Goal: Transaction & Acquisition: Purchase product/service

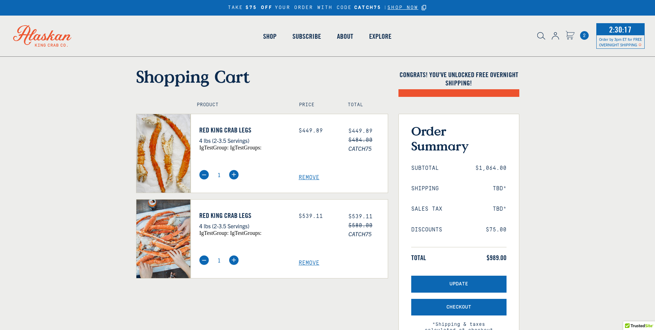
select select "40826592231503"
select select "40826730905679"
click at [308, 266] on span "Remove" at bounding box center [343, 262] width 89 height 7
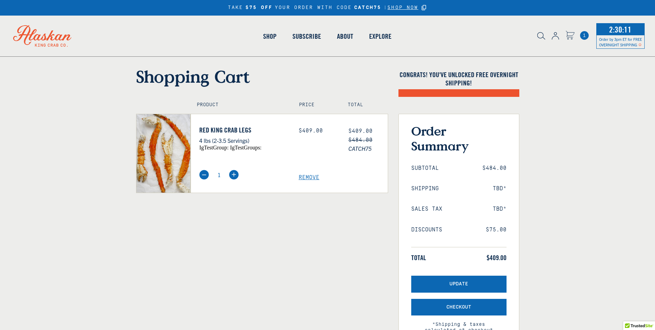
select select "40826592231503"
select select "40826730905679"
